Goal: Complete application form

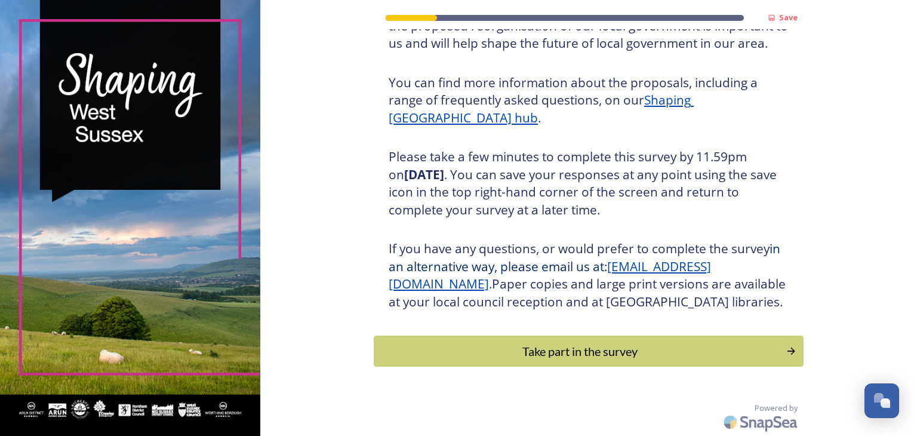
scroll to position [137, 0]
click at [576, 356] on div "Take part in the survey" at bounding box center [581, 351] width 404 height 18
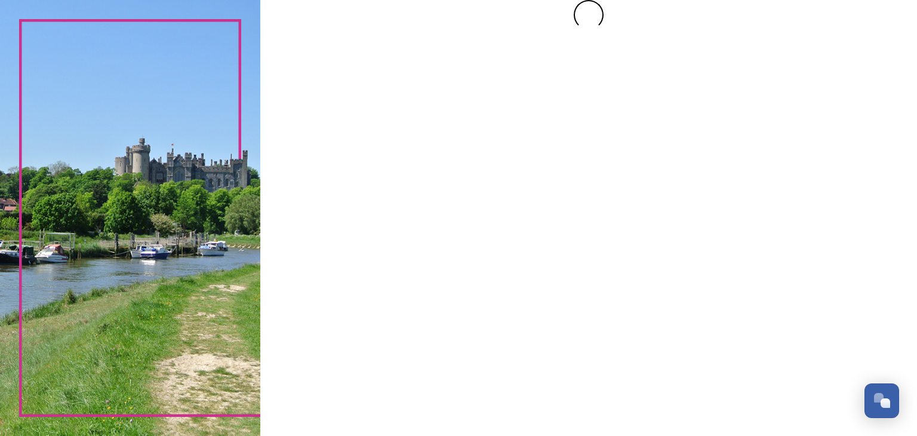
scroll to position [0, 0]
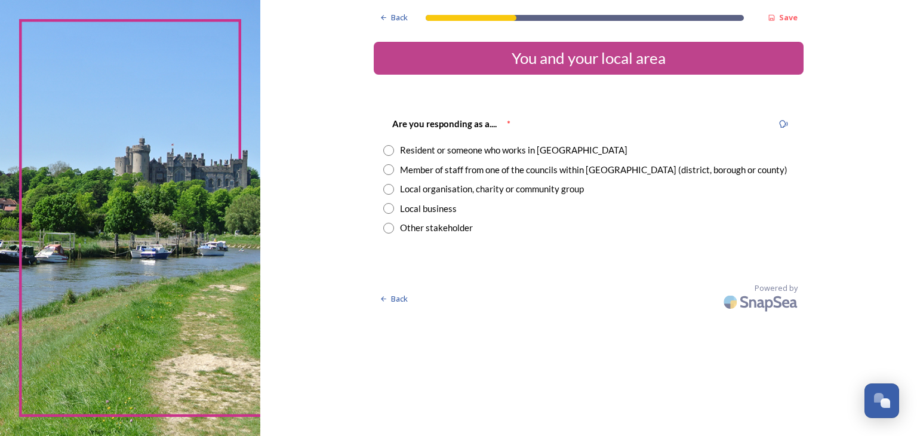
click at [388, 150] on input "radio" at bounding box center [388, 150] width 11 height 11
radio input "true"
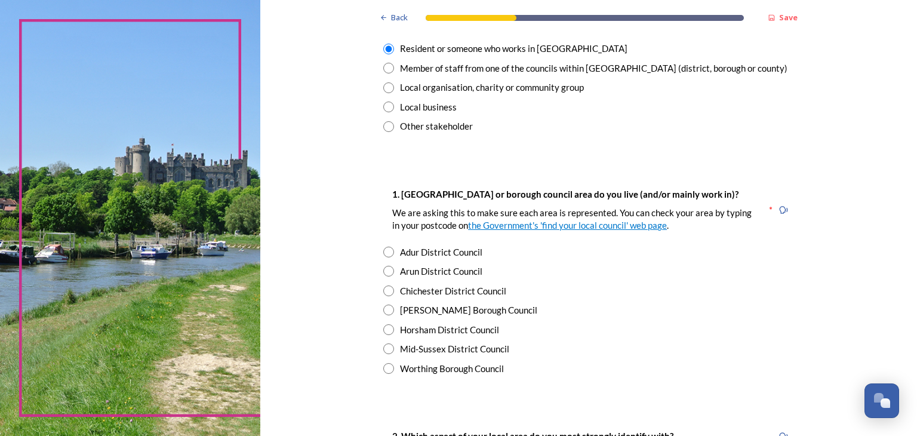
scroll to position [103, 0]
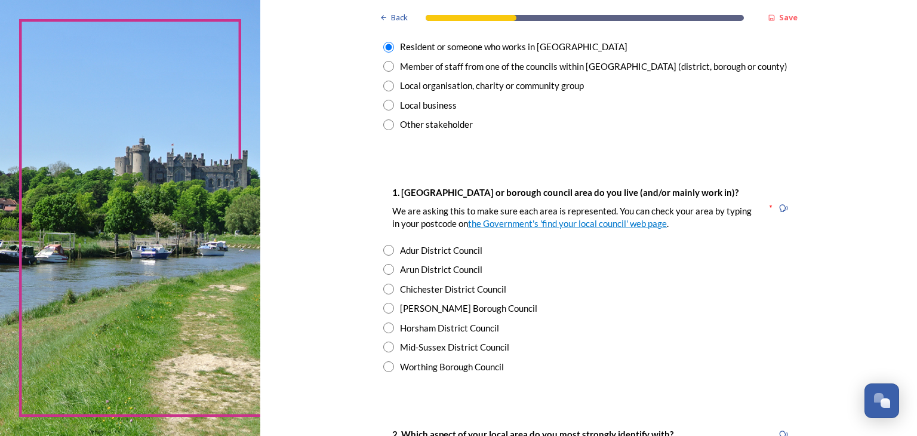
click at [383, 330] on input "radio" at bounding box center [388, 328] width 11 height 11
radio input "true"
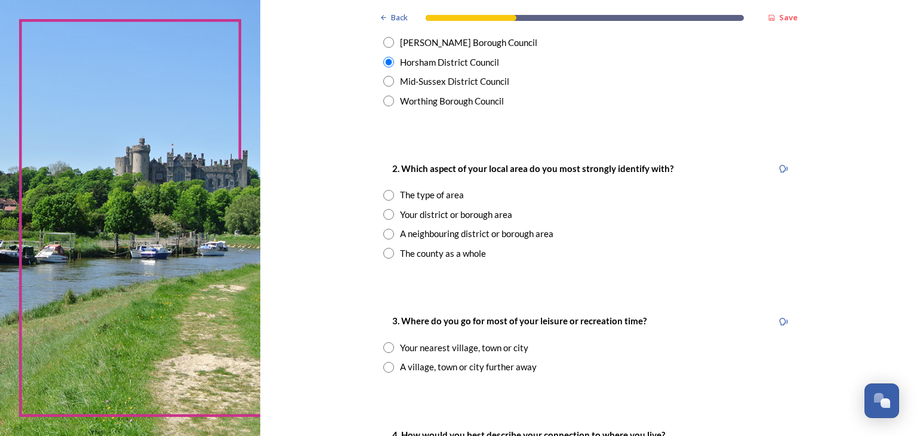
scroll to position [398, 0]
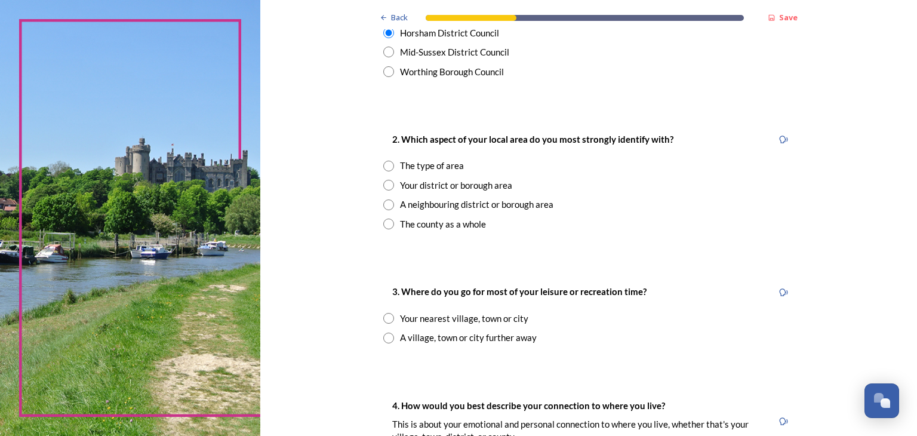
click at [384, 168] on input "radio" at bounding box center [388, 166] width 11 height 11
radio input "true"
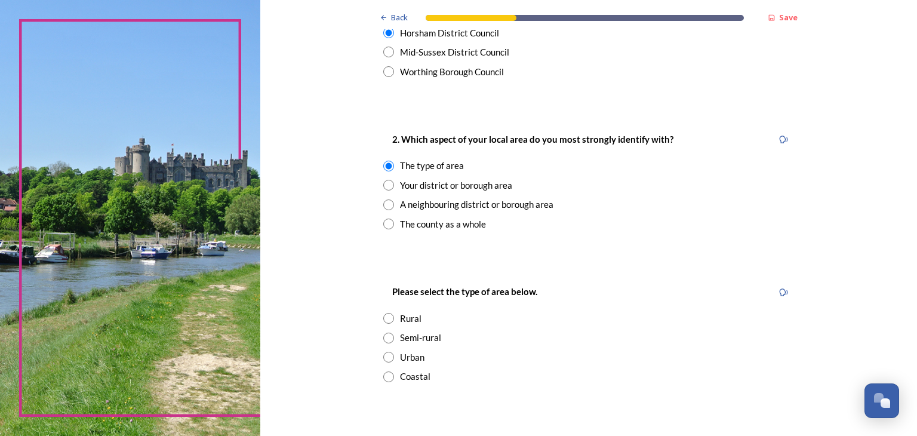
click at [383, 316] on input "radio" at bounding box center [388, 318] width 11 height 11
radio input "true"
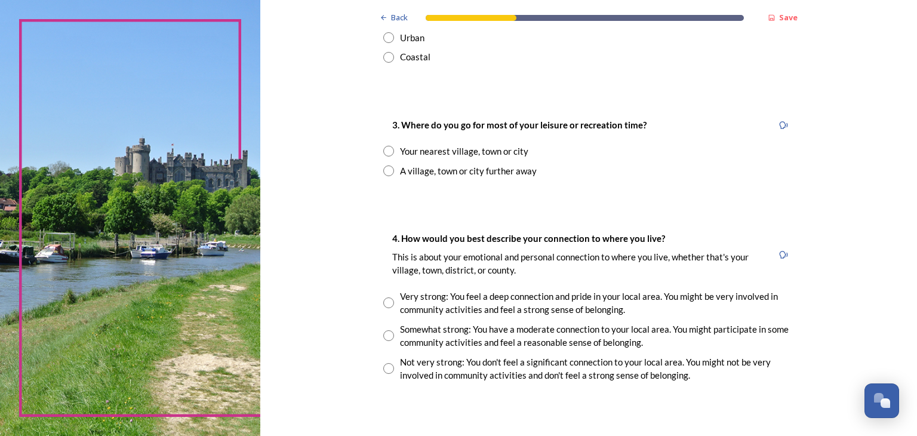
scroll to position [724, 0]
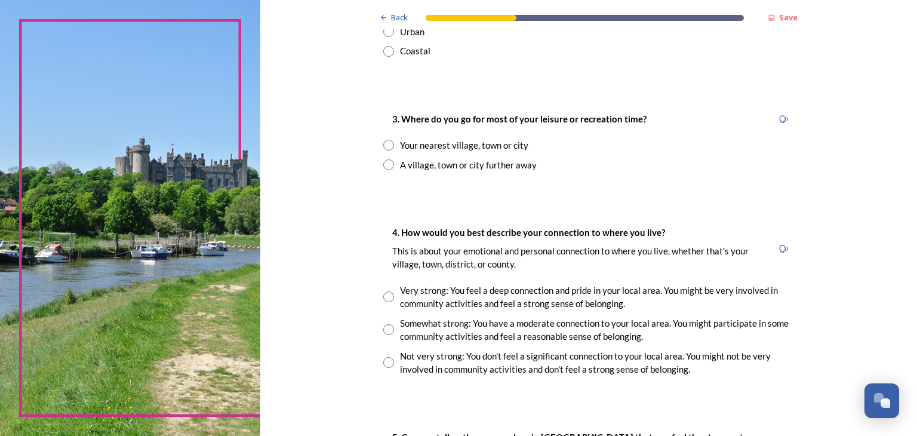
click at [384, 168] on input "radio" at bounding box center [388, 164] width 11 height 11
radio input "true"
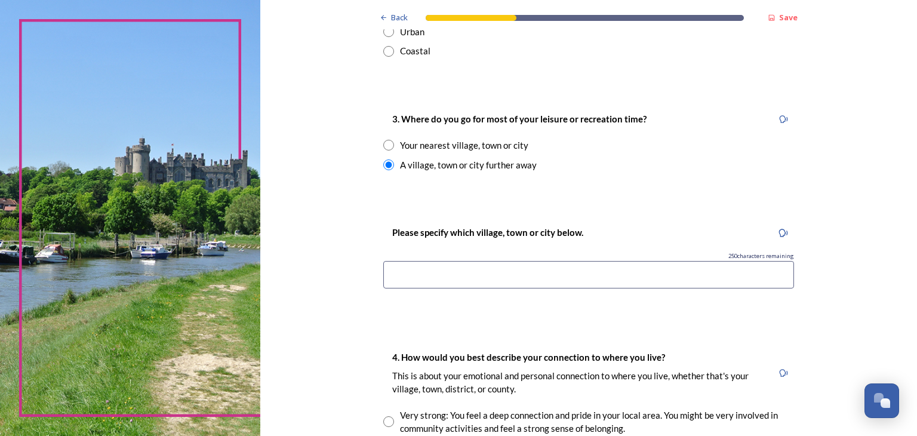
click at [394, 277] on input at bounding box center [588, 274] width 411 height 27
click at [408, 275] on input "Cold swaltham and [GEOGRAPHIC_DATA]" at bounding box center [588, 274] width 411 height 27
click at [465, 280] on input "Cold Waltham and chichester" at bounding box center [588, 274] width 411 height 27
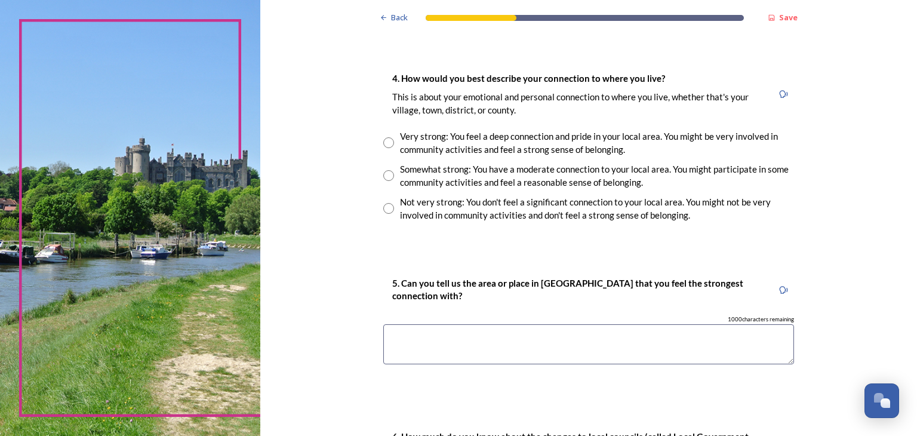
scroll to position [1006, 0]
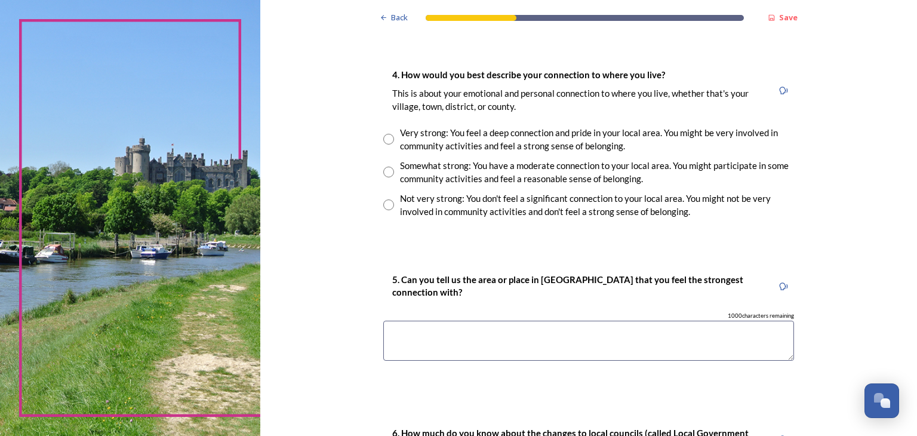
type input "Cold Waltham and [GEOGRAPHIC_DATA]"
click at [383, 141] on input "radio" at bounding box center [388, 139] width 11 height 11
radio input "true"
click at [406, 337] on textarea at bounding box center [588, 341] width 411 height 40
click at [412, 333] on textarea "Amberely" at bounding box center [588, 341] width 411 height 40
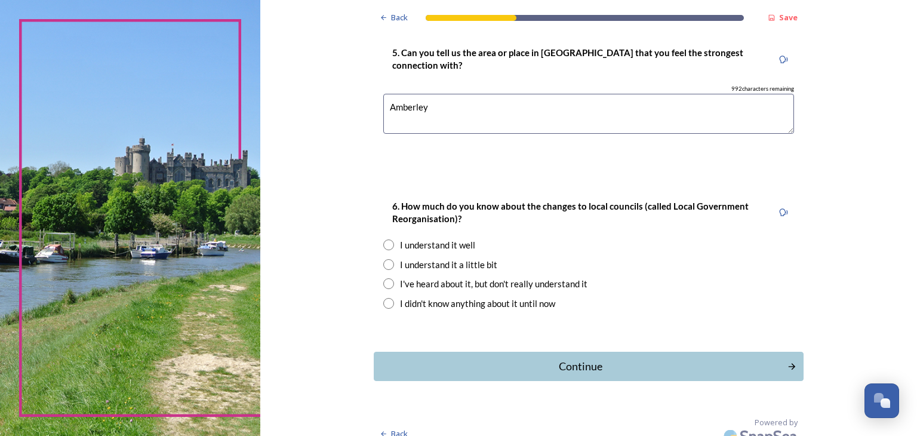
scroll to position [1243, 0]
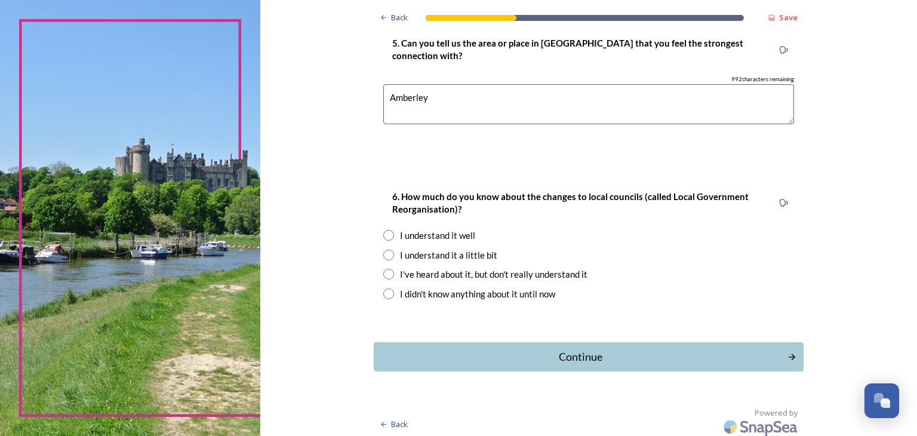
type textarea "Amberley"
click at [383, 272] on input "radio" at bounding box center [388, 274] width 11 height 11
radio input "true"
click at [607, 359] on div "Continue" at bounding box center [581, 357] width 404 height 16
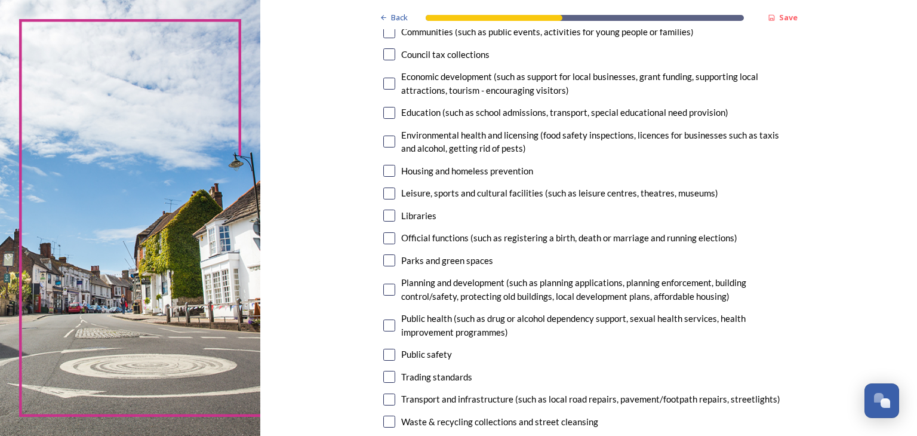
scroll to position [205, 0]
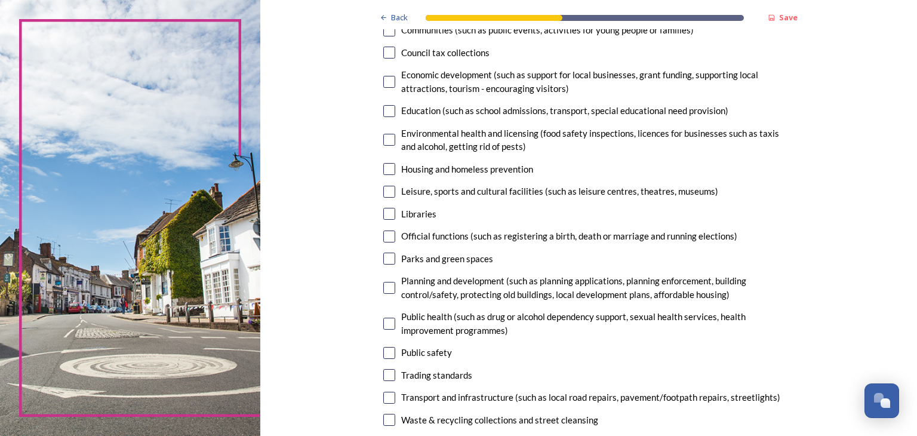
click at [386, 289] on input "checkbox" at bounding box center [389, 288] width 12 height 12
checkbox input "true"
click at [384, 419] on input "checkbox" at bounding box center [389, 420] width 12 height 12
checkbox input "true"
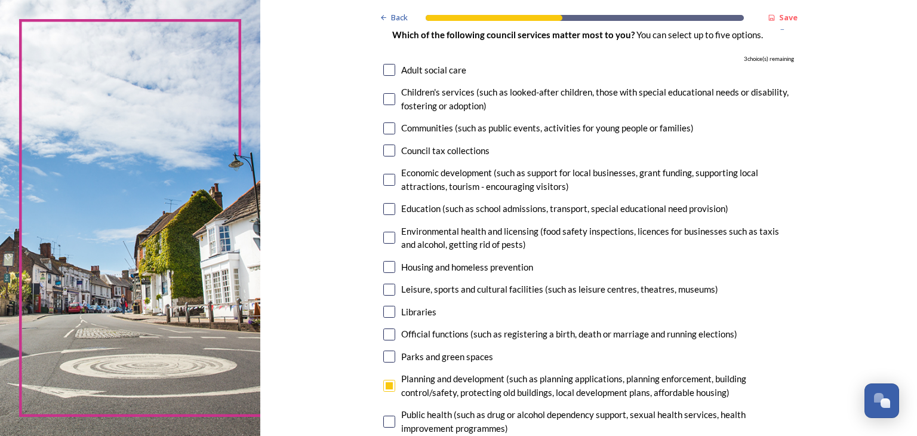
scroll to position [90, 0]
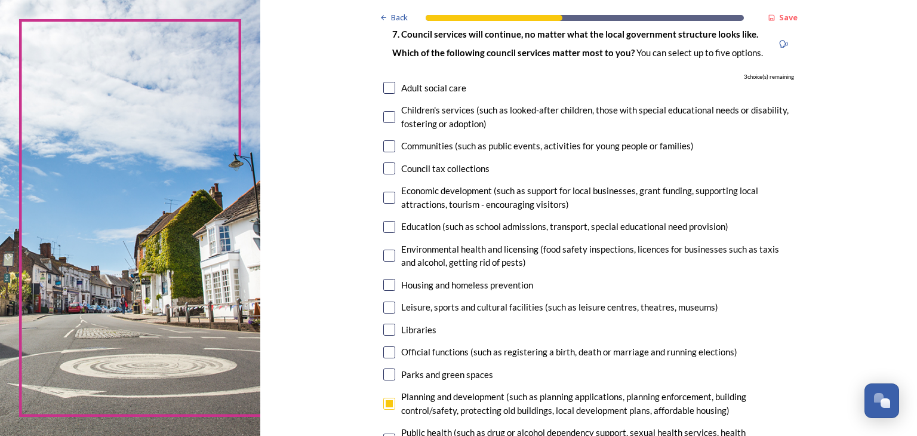
click at [387, 88] on input "checkbox" at bounding box center [389, 88] width 12 height 12
checkbox input "true"
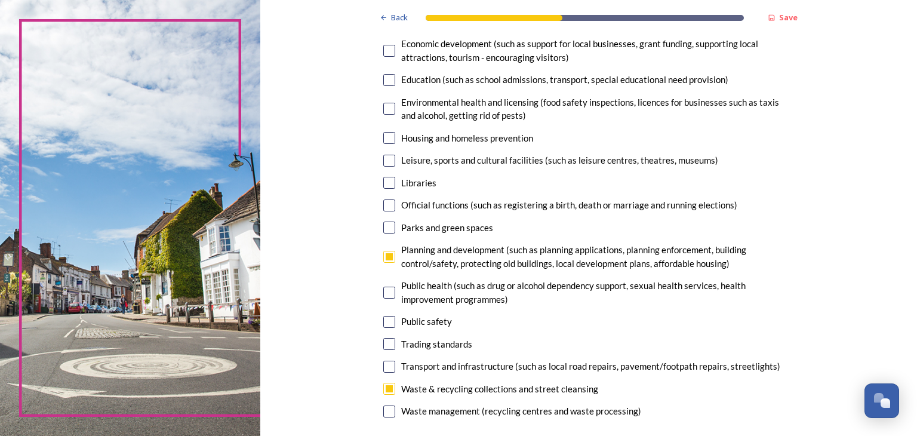
scroll to position [241, 0]
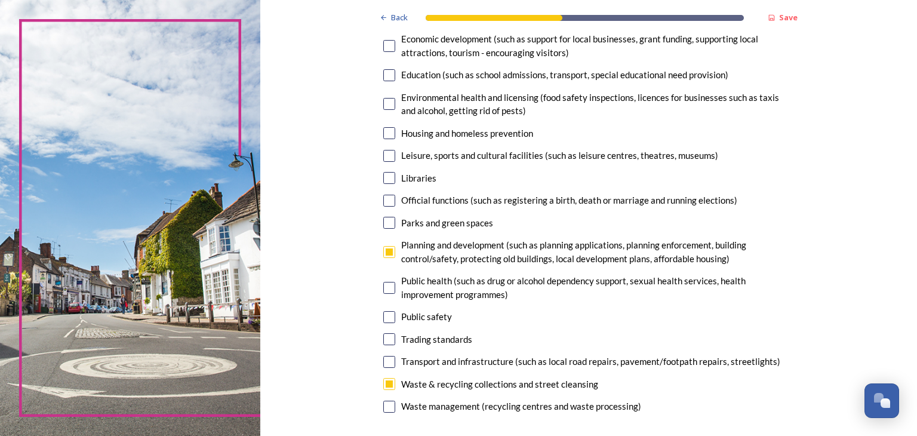
click at [387, 134] on input "checkbox" at bounding box center [389, 133] width 12 height 12
checkbox input "true"
click at [388, 226] on input "checkbox" at bounding box center [389, 223] width 12 height 12
checkbox input "true"
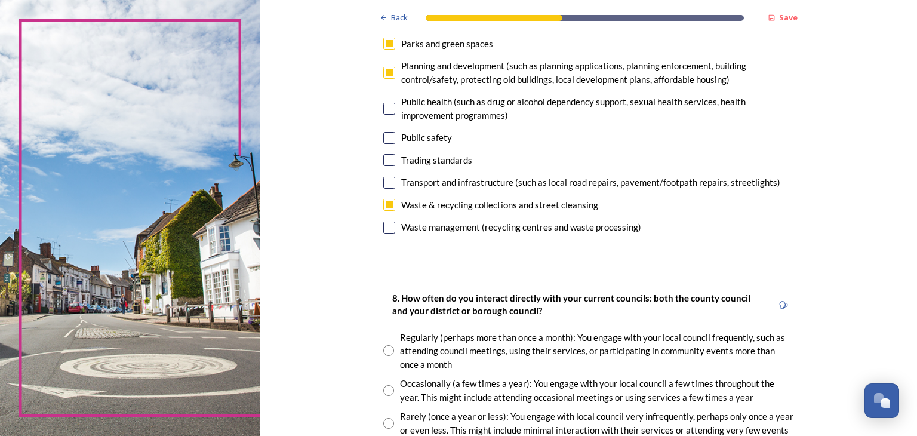
scroll to position [385, 0]
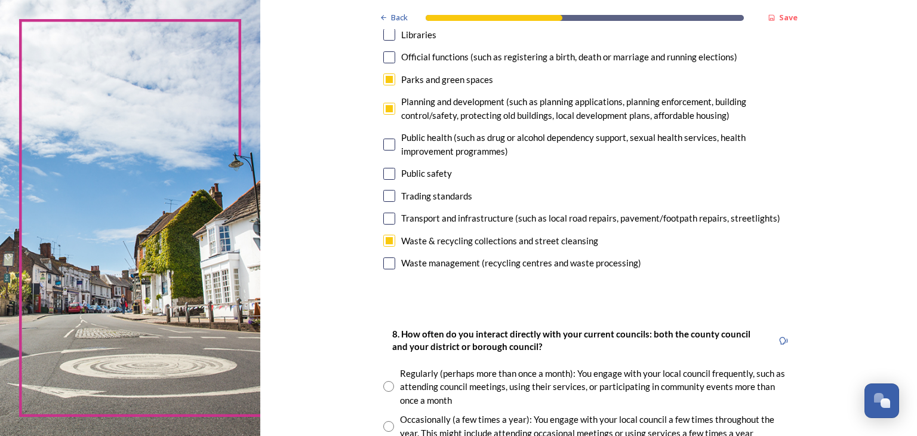
click at [386, 220] on input "checkbox" at bounding box center [389, 219] width 12 height 12
click at [386, 217] on input "checkbox" at bounding box center [389, 219] width 12 height 12
checkbox input "false"
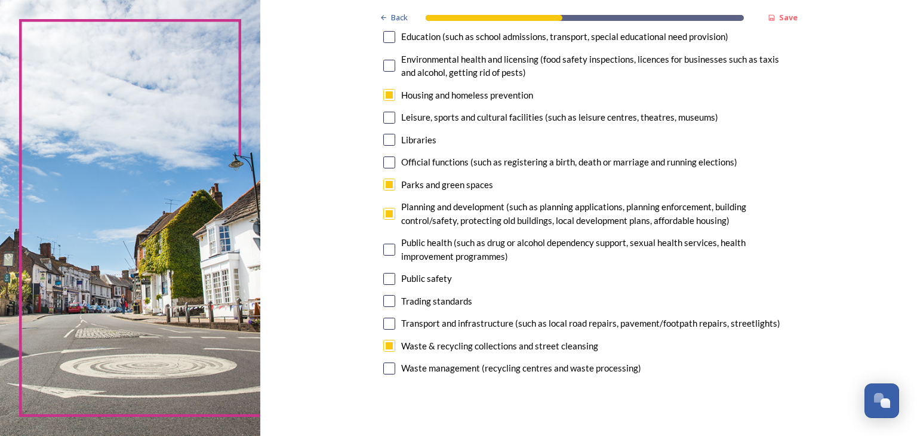
scroll to position [283, 0]
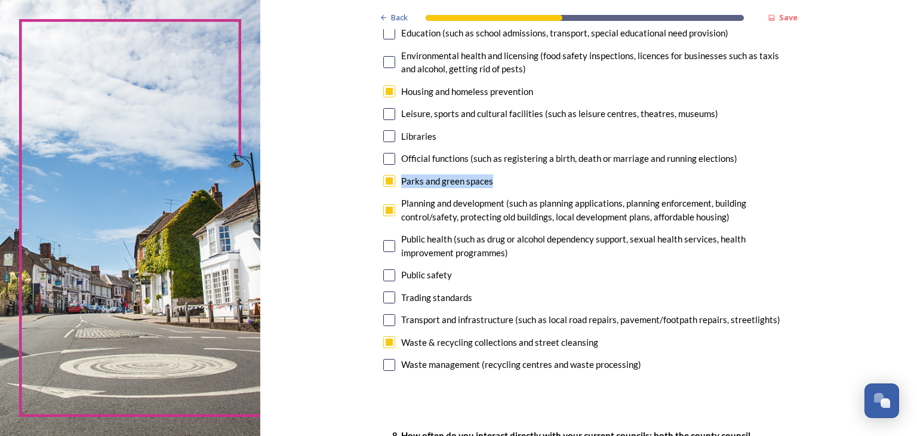
drag, startPoint x: 879, startPoint y: 143, endPoint x: 874, endPoint y: 168, distance: 25.7
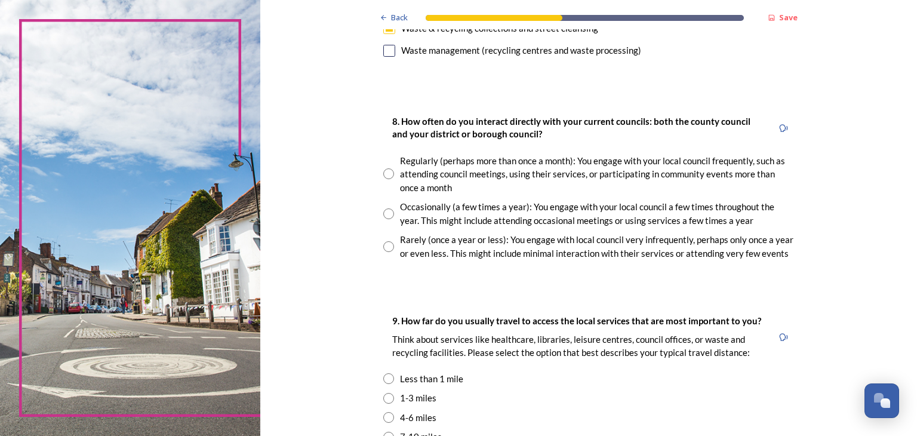
scroll to position [599, 0]
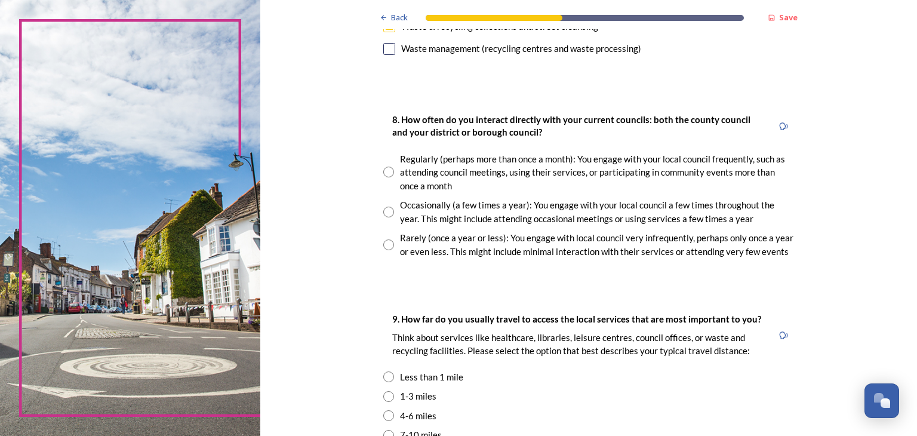
click at [385, 209] on input "radio" at bounding box center [388, 212] width 11 height 11
radio input "true"
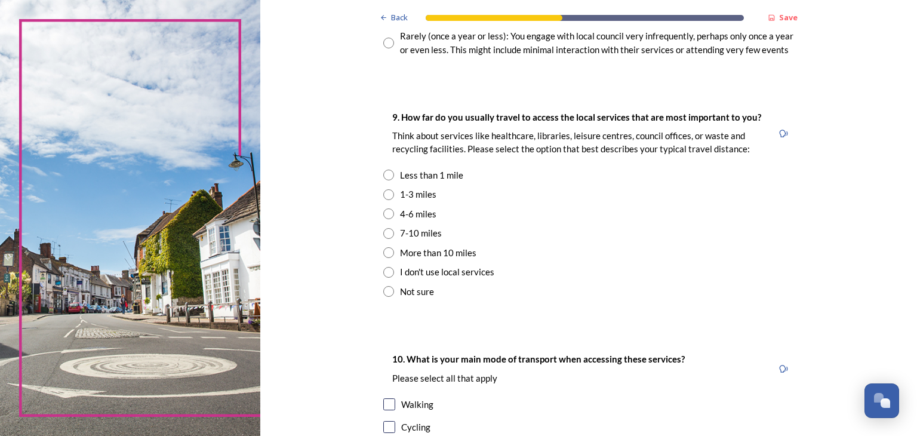
scroll to position [808, 0]
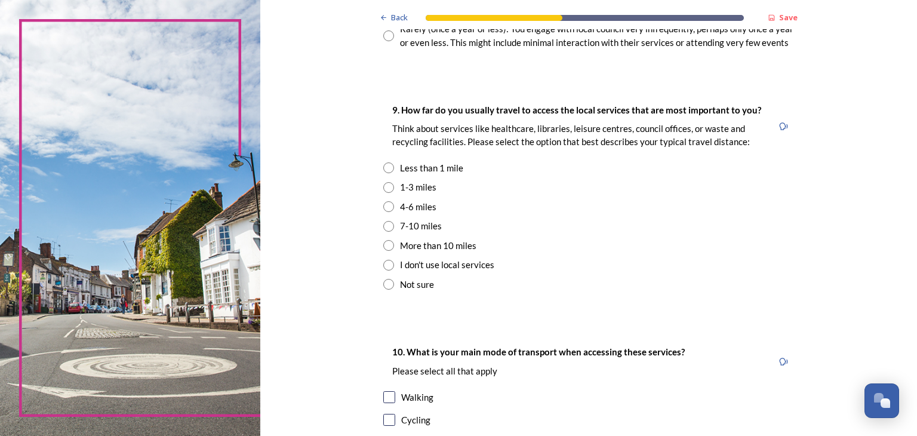
click at [383, 207] on input "radio" at bounding box center [388, 206] width 11 height 11
radio input "true"
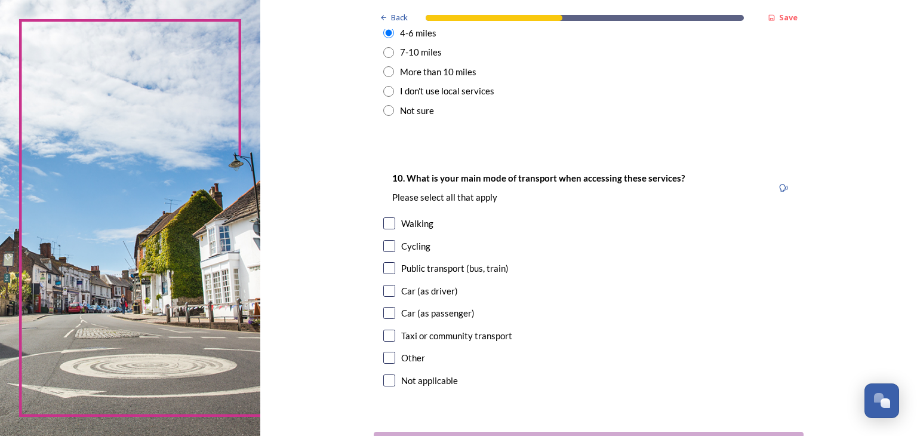
scroll to position [993, 0]
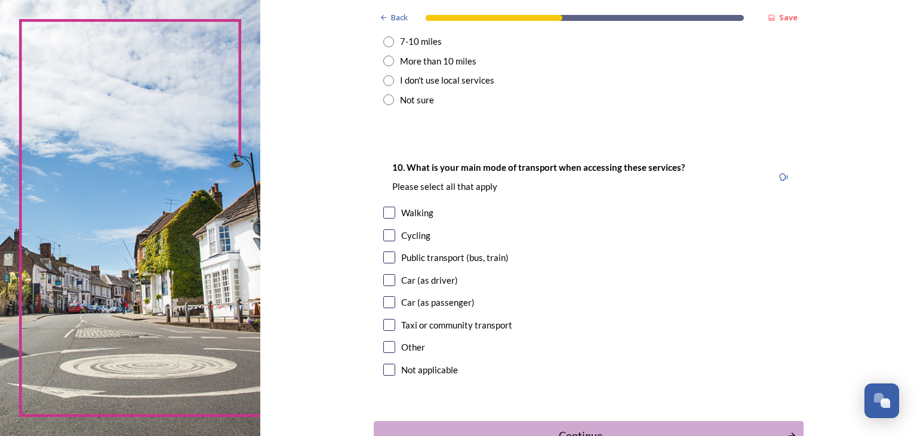
click at [383, 280] on input "checkbox" at bounding box center [389, 280] width 12 height 12
checkbox input "true"
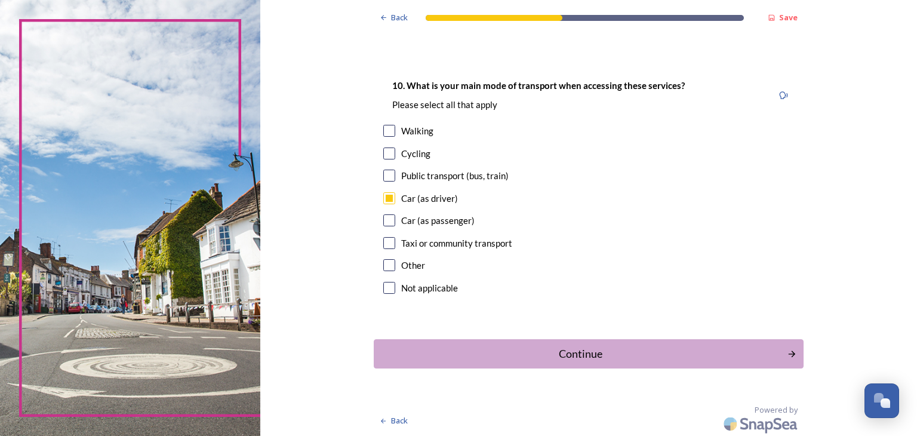
scroll to position [1076, 0]
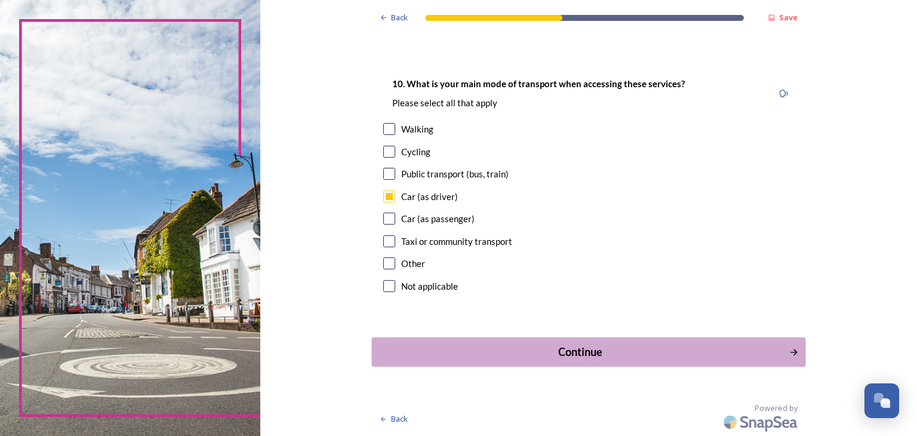
click at [615, 337] on button "Continue" at bounding box center [589, 351] width 434 height 29
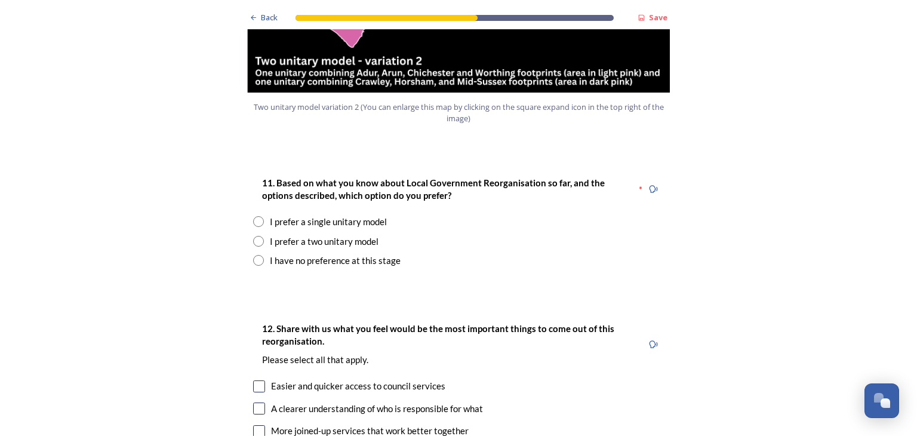
scroll to position [1504, 0]
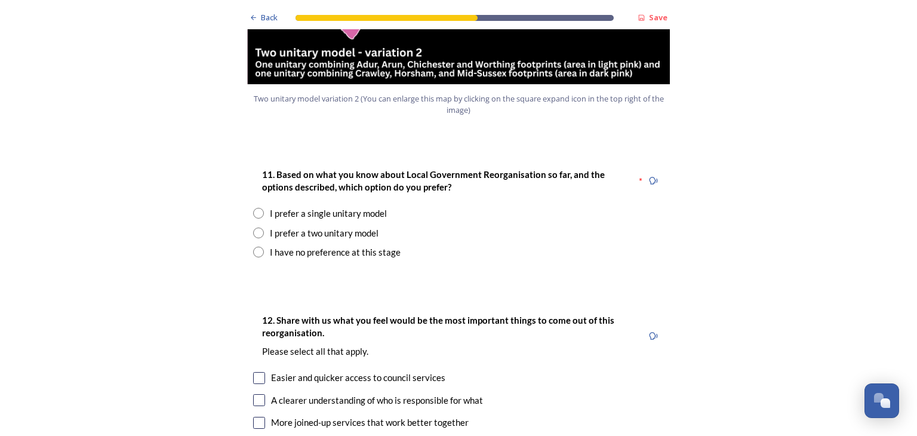
click at [253, 228] on input "radio" at bounding box center [258, 233] width 11 height 11
radio input "true"
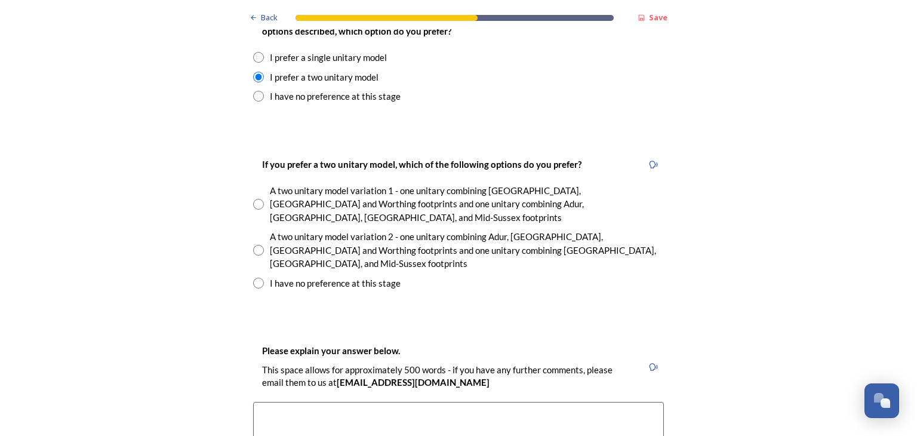
scroll to position [1650, 0]
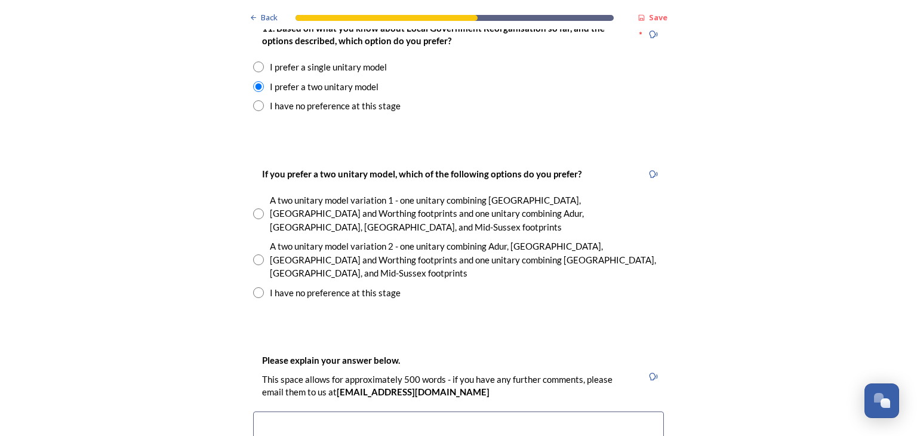
click at [256, 208] on input "radio" at bounding box center [258, 213] width 11 height 11
radio input "true"
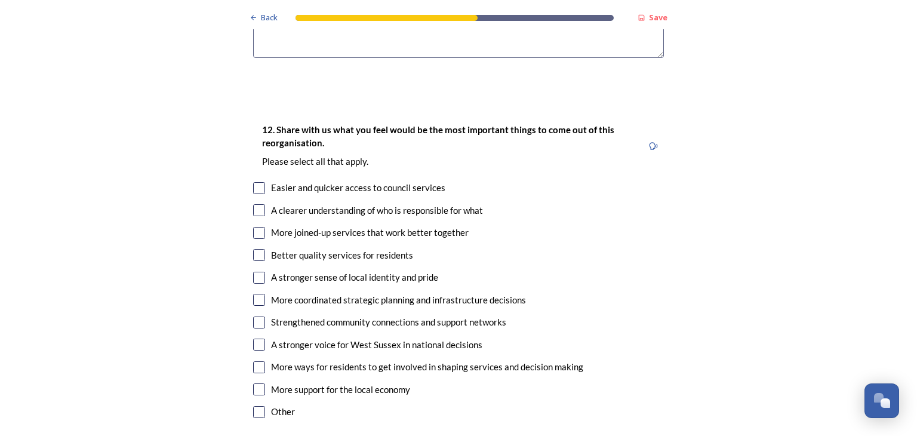
scroll to position [2148, 0]
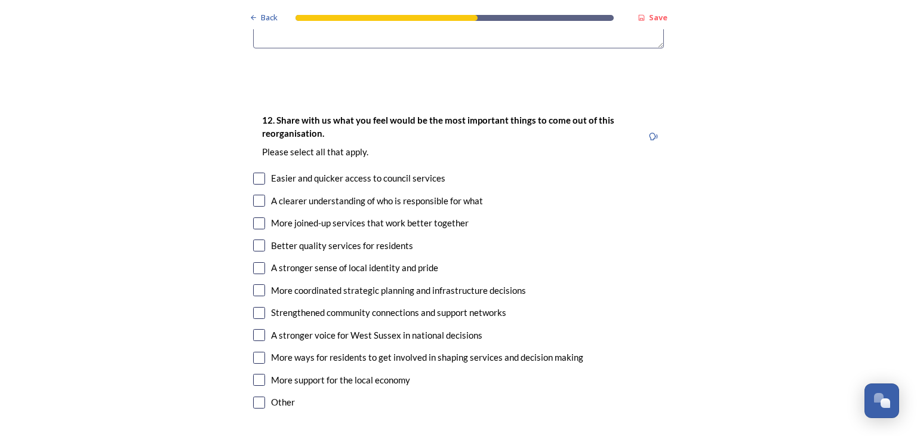
click at [254, 217] on input "checkbox" at bounding box center [259, 223] width 12 height 12
checkbox input "true"
click at [254, 240] on input "checkbox" at bounding box center [259, 246] width 12 height 12
checkbox input "true"
click at [254, 284] on input "checkbox" at bounding box center [259, 290] width 12 height 12
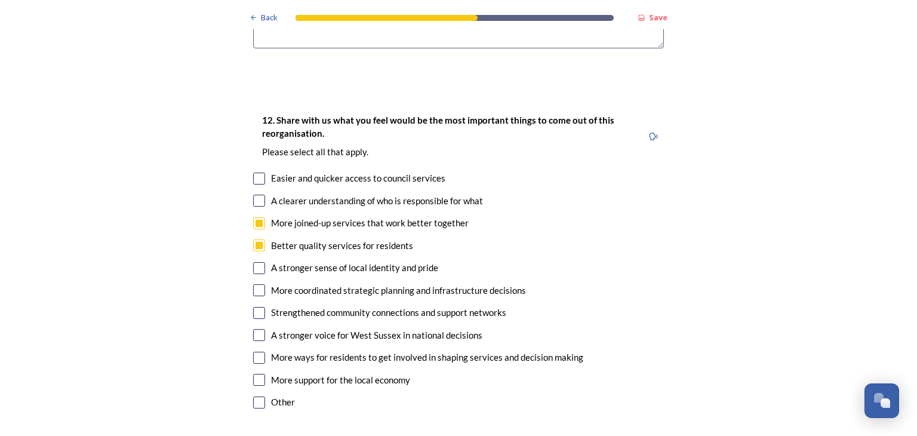
checkbox input "true"
click at [257, 329] on input "checkbox" at bounding box center [259, 335] width 12 height 12
checkbox input "true"
click at [256, 307] on input "checkbox" at bounding box center [259, 313] width 12 height 12
checkbox input "true"
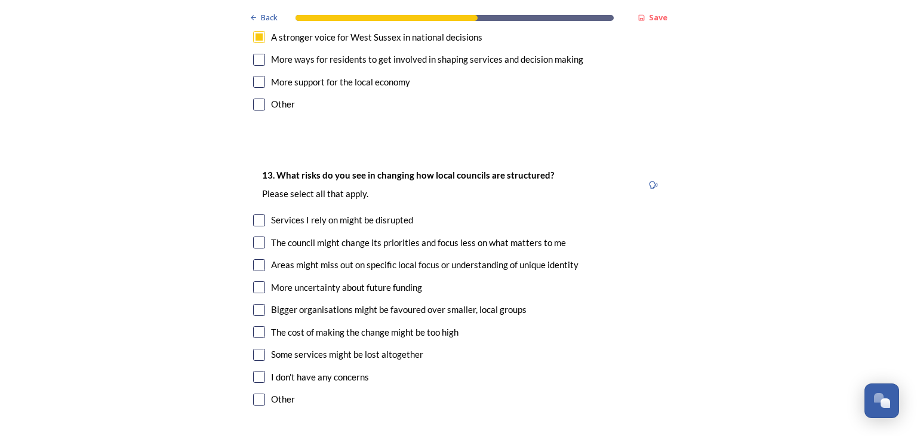
scroll to position [2451, 0]
